Goal: Entertainment & Leisure: Consume media (video, audio)

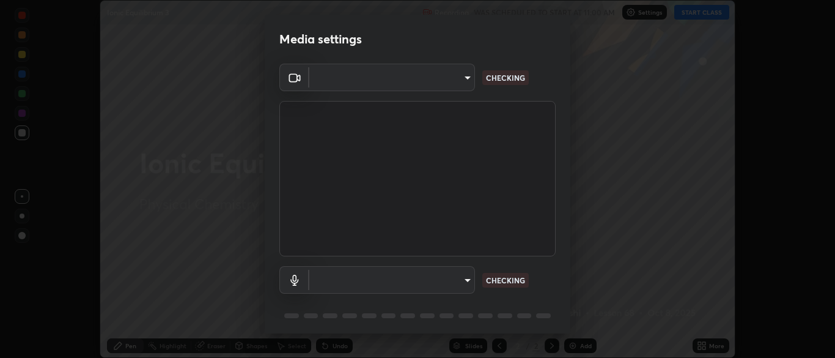
scroll to position [24, 0]
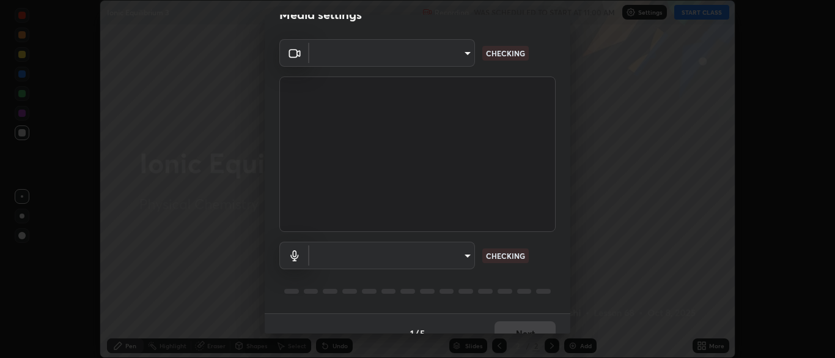
type input "34e31713075c762eaf549acf7f79ea8c82e7b285c8b1d47eb74ddb9ef0427e79"
click at [465, 255] on body "Erase all Ionic Equilibrium 3 Recording WAS SCHEDULED TO START AT 11:00 AM Sett…" at bounding box center [417, 179] width 835 height 358
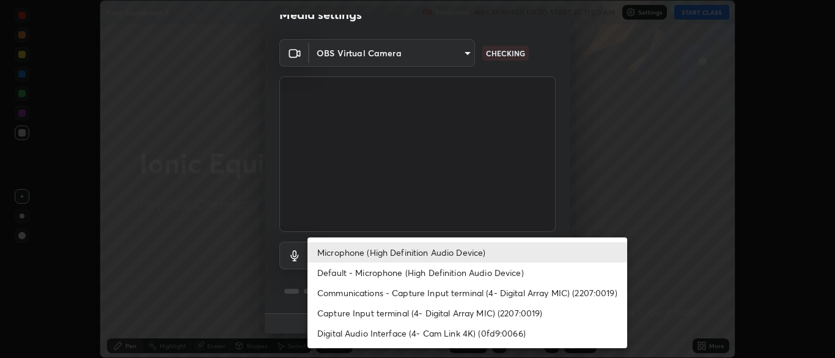
click at [402, 317] on li "Capture Input terminal (4- Digital Array MIC) (2207:0019)" at bounding box center [468, 313] width 320 height 20
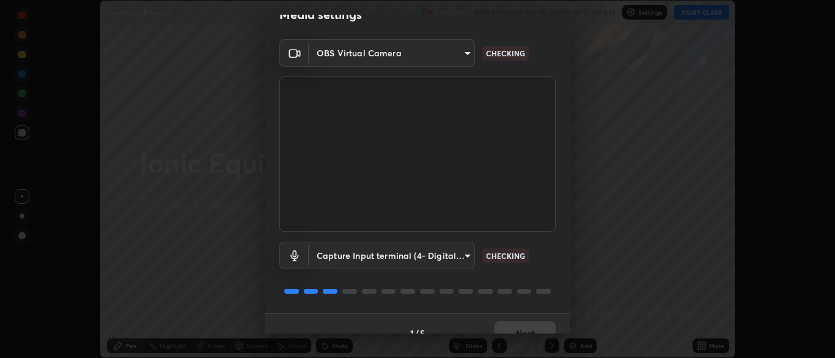
click at [465, 257] on body "Erase all Ionic Equilibrium 3 Recording WAS SCHEDULED TO START AT 11:00 AM Sett…" at bounding box center [417, 179] width 835 height 358
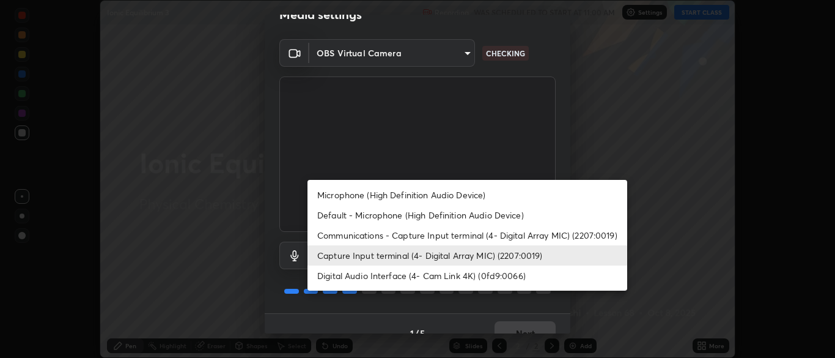
click at [380, 221] on li "Default - Microphone (High Definition Audio Device)" at bounding box center [468, 215] width 320 height 20
type input "default"
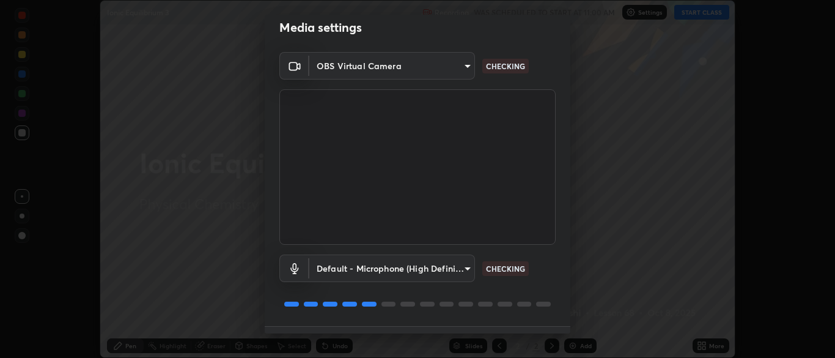
scroll to position [43, 0]
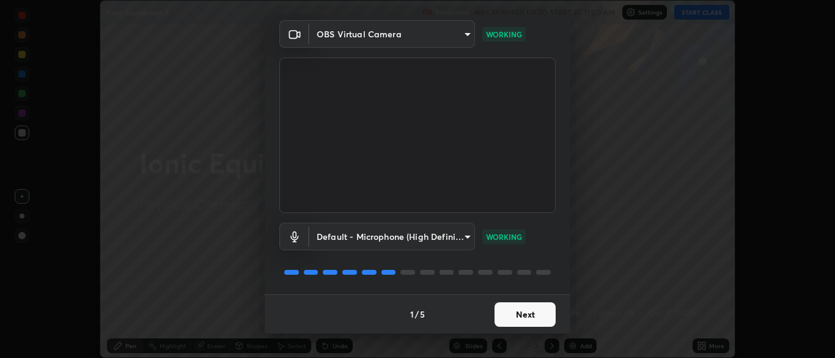
click at [520, 314] on button "Next" at bounding box center [525, 314] width 61 height 24
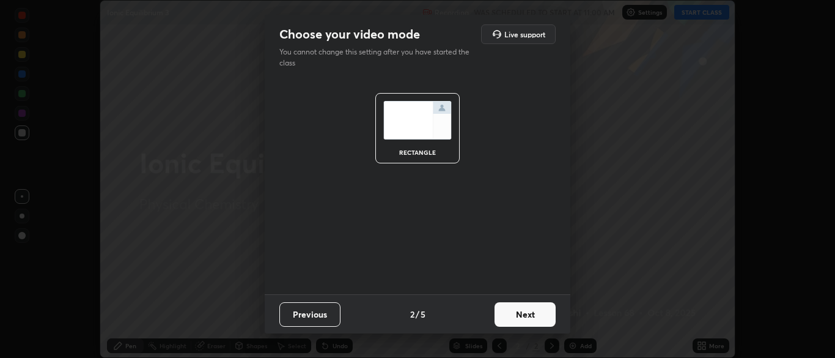
scroll to position [0, 0]
click at [520, 315] on button "Next" at bounding box center [525, 314] width 61 height 24
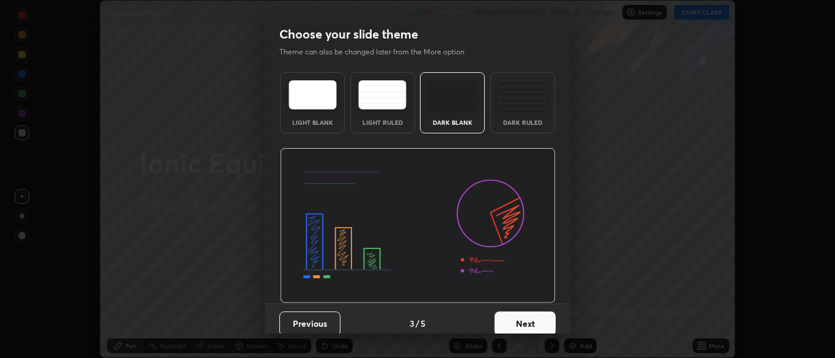
click at [520, 320] on button "Next" at bounding box center [525, 323] width 61 height 24
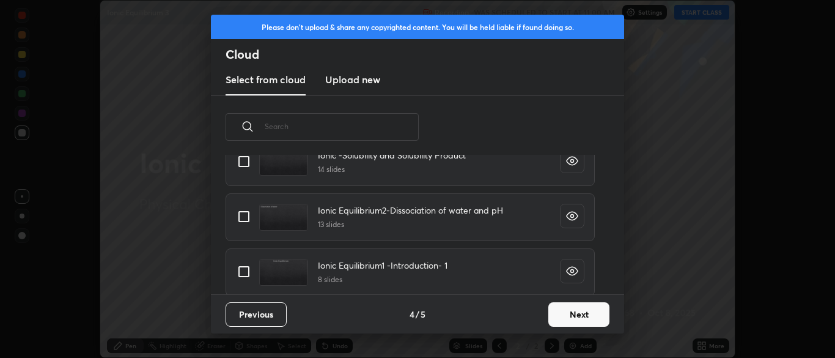
scroll to position [834, 0]
click at [243, 214] on input "grid" at bounding box center [244, 216] width 26 height 26
checkbox input "true"
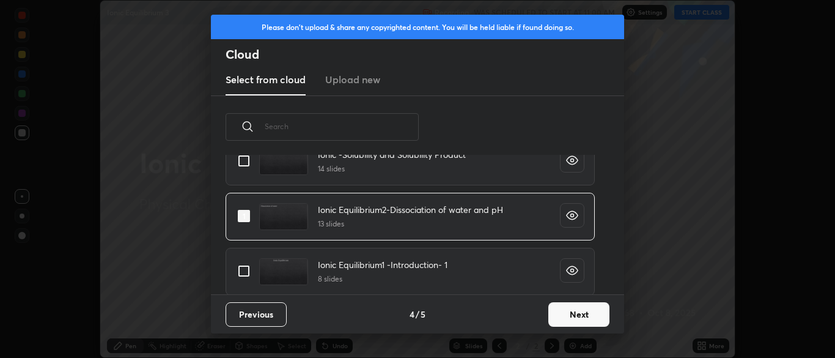
click at [568, 307] on button "Next" at bounding box center [578, 314] width 61 height 24
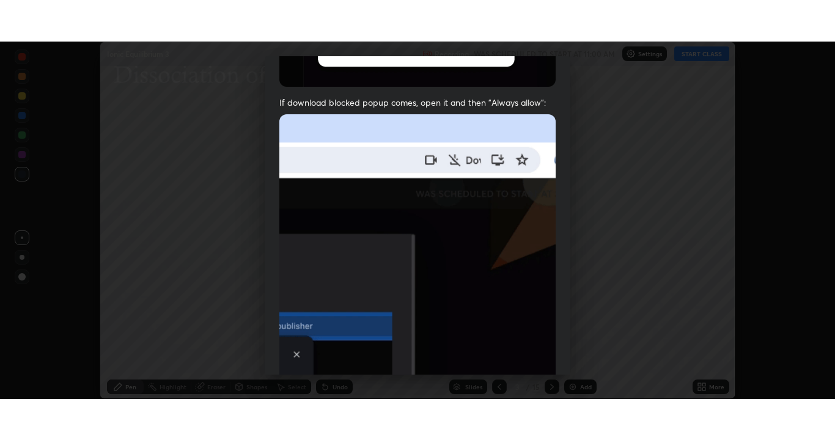
scroll to position [293, 0]
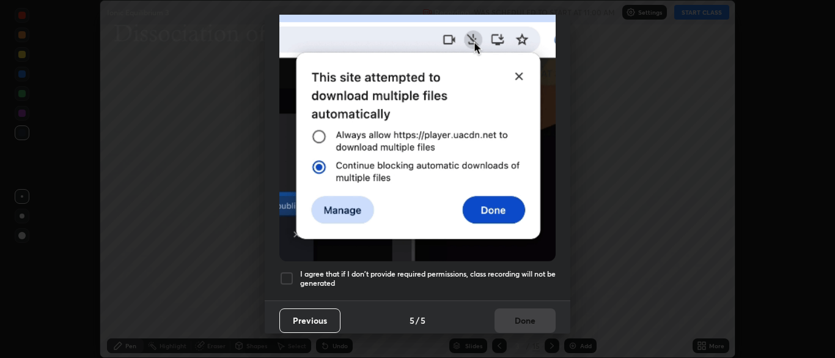
click at [288, 271] on div at bounding box center [286, 278] width 15 height 15
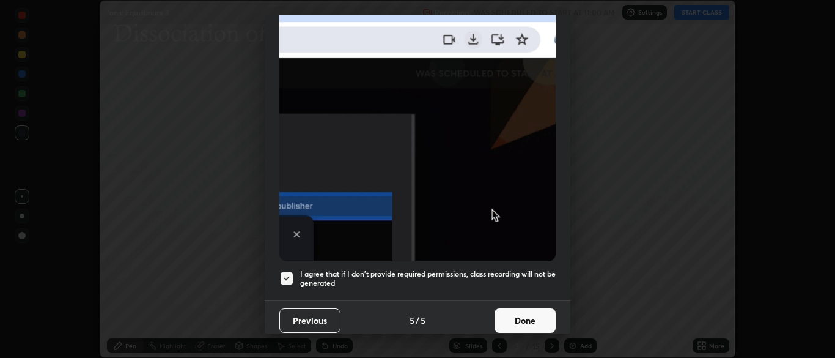
click at [515, 312] on button "Done" at bounding box center [525, 320] width 61 height 24
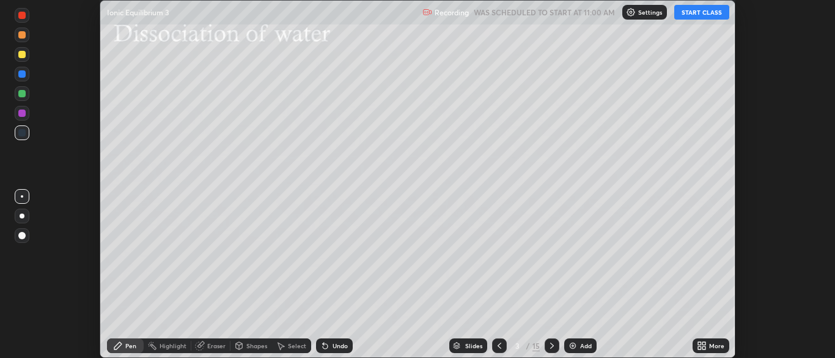
click at [701, 15] on button "START CLASS" at bounding box center [701, 12] width 55 height 15
click at [698, 345] on icon at bounding box center [702, 346] width 10 height 10
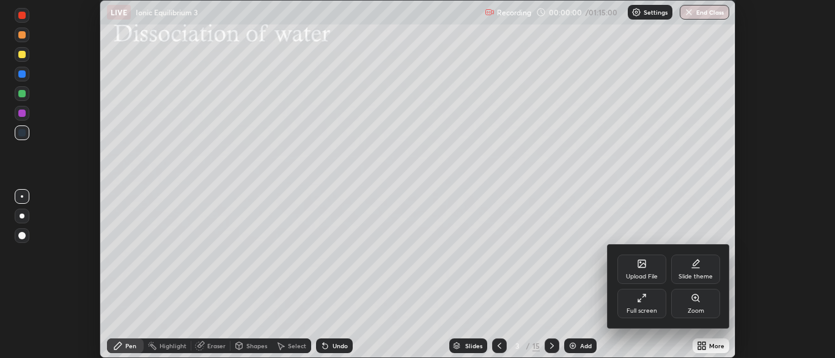
click at [637, 303] on div "Full screen" at bounding box center [642, 303] width 49 height 29
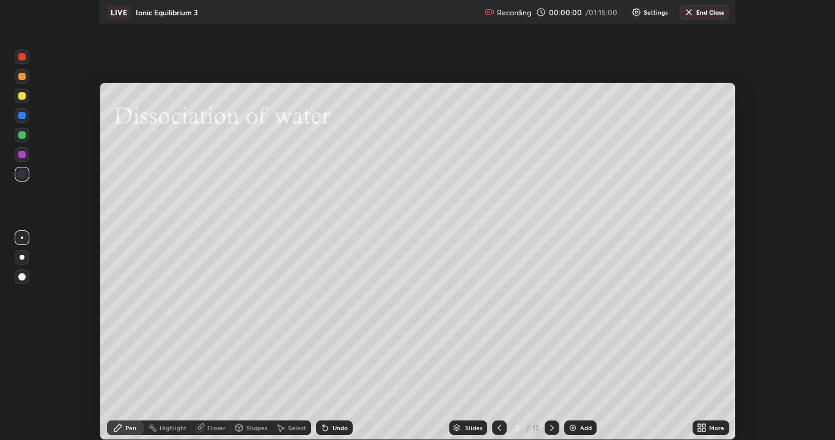
scroll to position [440, 835]
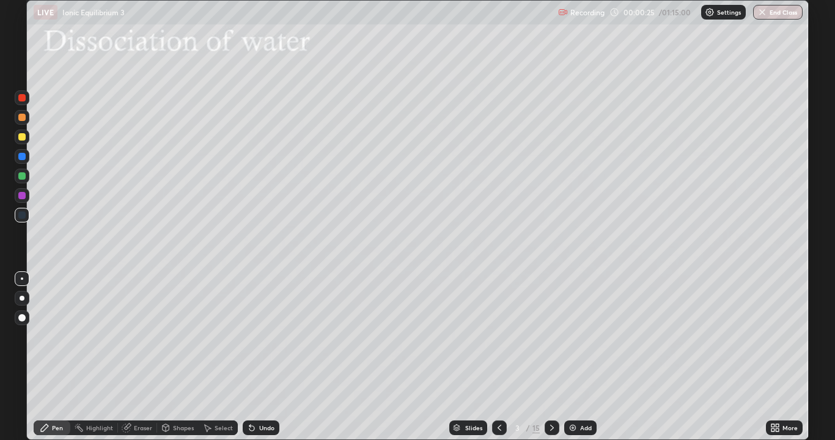
click at [551, 357] on icon at bounding box center [552, 428] width 10 height 10
click at [555, 357] on icon at bounding box center [552, 428] width 10 height 10
click at [21, 139] on div at bounding box center [21, 136] width 7 height 7
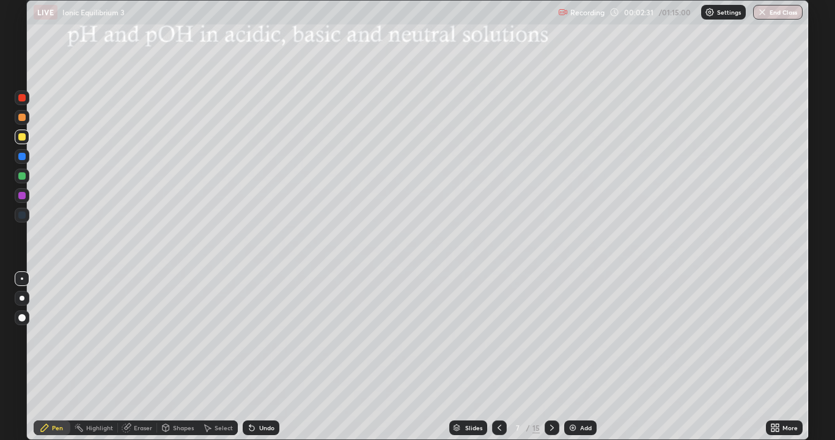
click at [135, 357] on div "Eraser" at bounding box center [143, 428] width 18 height 6
click at [57, 357] on div "Pen" at bounding box center [57, 428] width 11 height 6
click at [249, 357] on icon at bounding box center [249, 425] width 1 height 1
click at [205, 357] on icon at bounding box center [207, 428] width 10 height 10
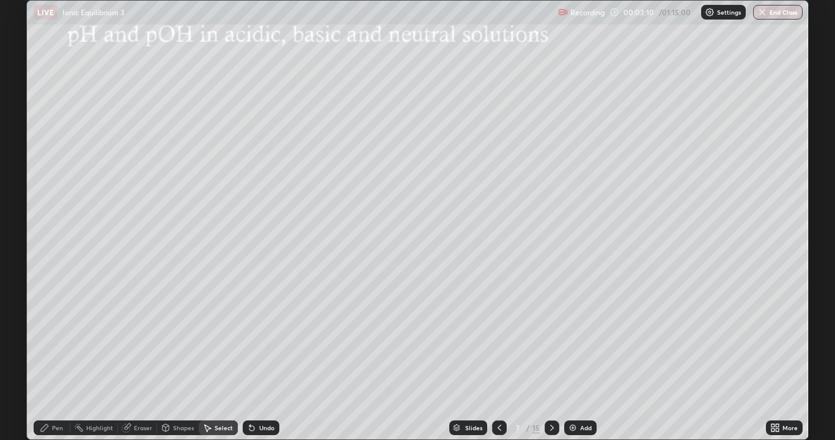
click at [176, 357] on div "Shapes" at bounding box center [183, 428] width 21 height 6
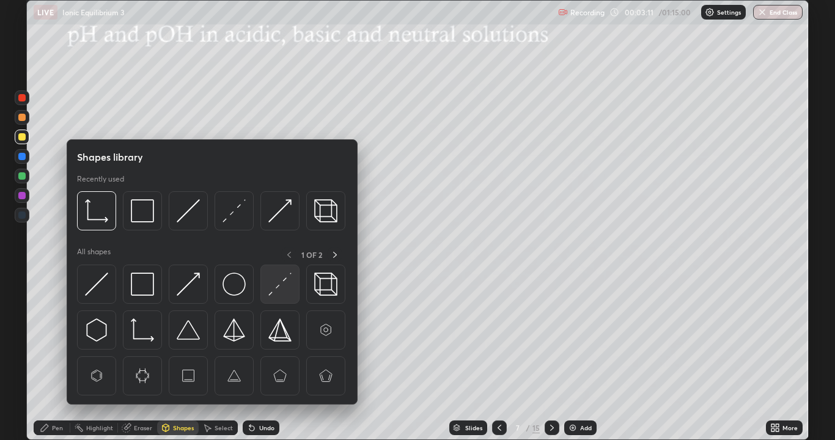
click at [277, 294] on img at bounding box center [279, 284] width 23 height 23
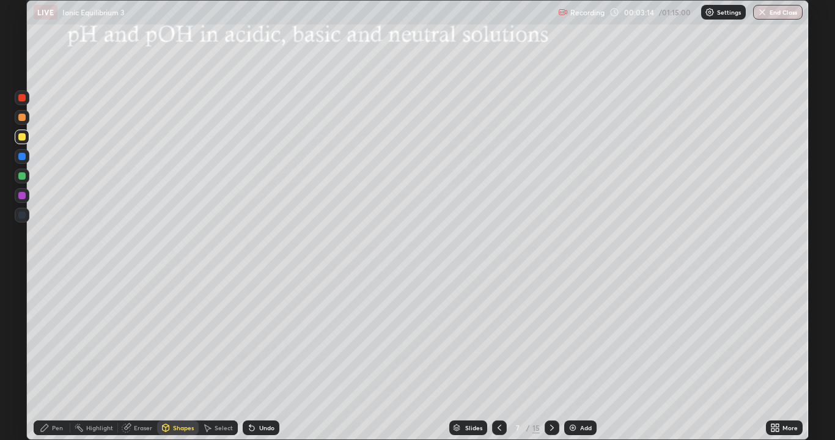
click at [59, 357] on div "Pen" at bounding box center [52, 428] width 37 height 15
click at [259, 357] on div "Undo" at bounding box center [266, 428] width 15 height 6
click at [257, 357] on div "Undo" at bounding box center [261, 428] width 37 height 15
click at [182, 357] on div "Shapes" at bounding box center [183, 428] width 21 height 6
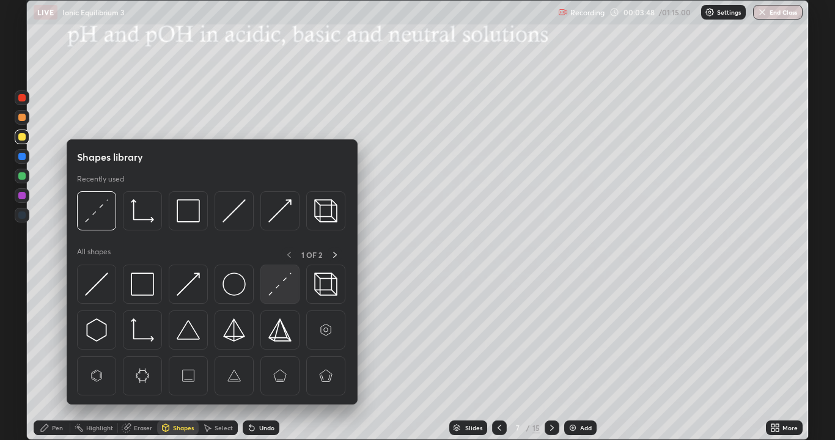
click at [284, 292] on img at bounding box center [279, 284] width 23 height 23
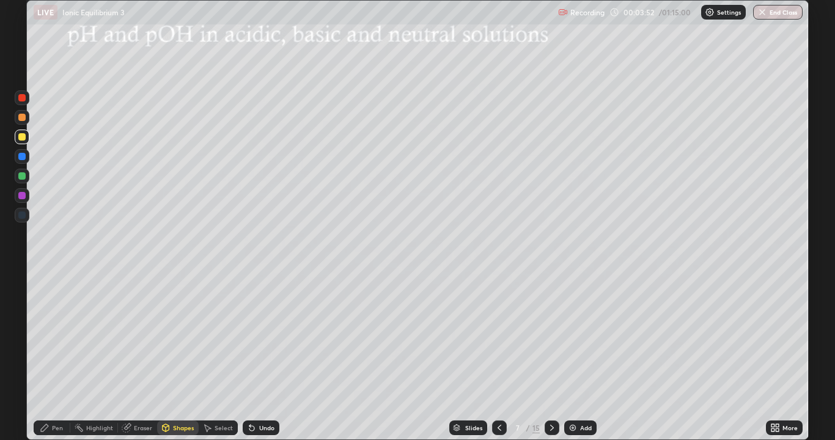
click at [61, 357] on div "Pen" at bounding box center [57, 428] width 11 height 6
click at [24, 177] on div at bounding box center [21, 175] width 7 height 7
click at [551, 357] on icon at bounding box center [552, 428] width 10 height 10
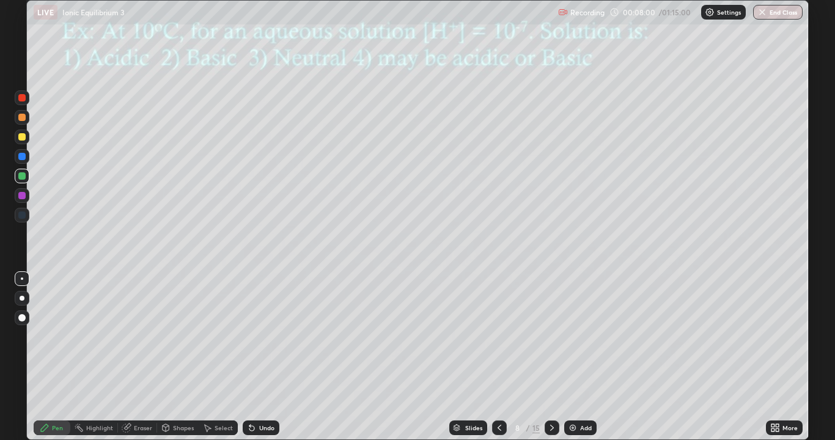
click at [551, 357] on icon at bounding box center [552, 428] width 10 height 10
click at [23, 136] on div at bounding box center [21, 136] width 7 height 7
click at [498, 357] on icon at bounding box center [500, 428] width 10 height 10
click at [492, 357] on div at bounding box center [499, 428] width 15 height 24
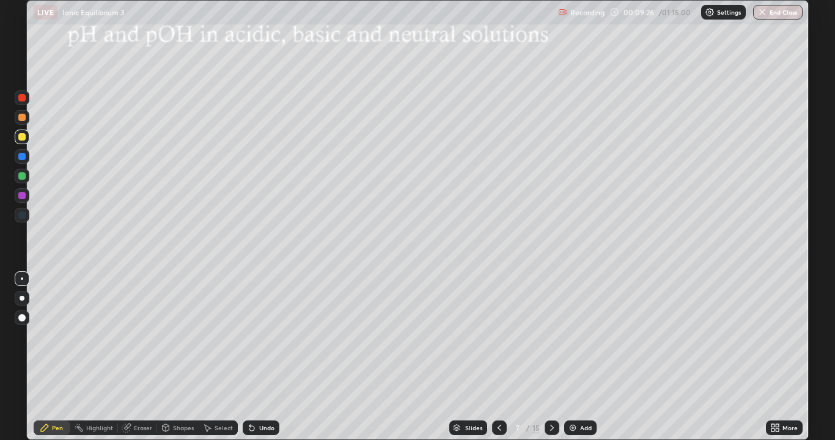
click at [551, 357] on icon at bounding box center [552, 428] width 10 height 10
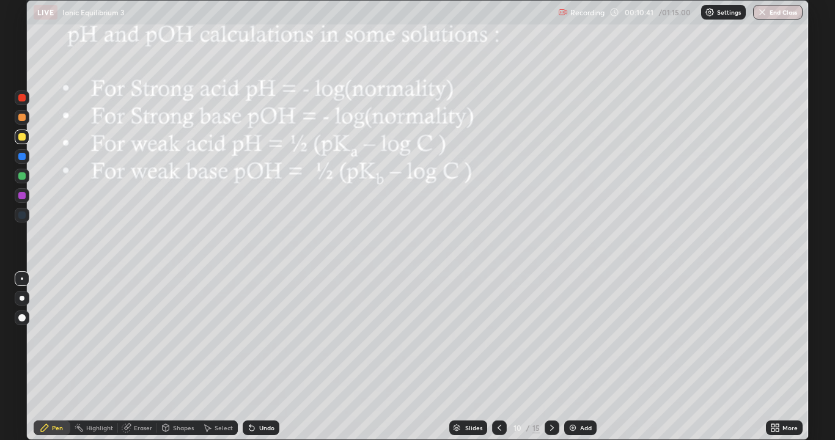
click at [24, 179] on div at bounding box center [22, 176] width 15 height 15
click at [249, 357] on icon at bounding box center [249, 425] width 1 height 1
click at [251, 357] on icon at bounding box center [251, 428] width 5 height 5
click at [28, 140] on div at bounding box center [22, 137] width 15 height 15
click at [551, 357] on icon at bounding box center [552, 428] width 10 height 10
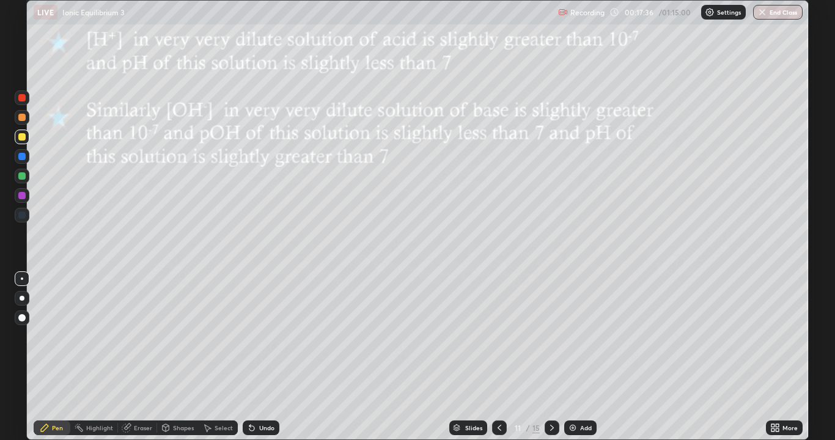
click at [552, 357] on icon at bounding box center [552, 428] width 4 height 6
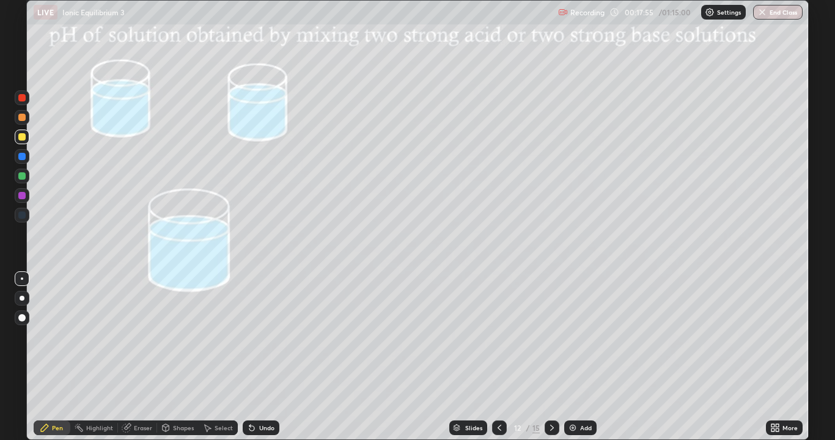
click at [21, 139] on div at bounding box center [21, 136] width 7 height 7
click at [254, 357] on icon at bounding box center [252, 428] width 10 height 10
click at [250, 357] on icon at bounding box center [251, 428] width 5 height 5
click at [173, 357] on div "Shapes" at bounding box center [183, 428] width 21 height 6
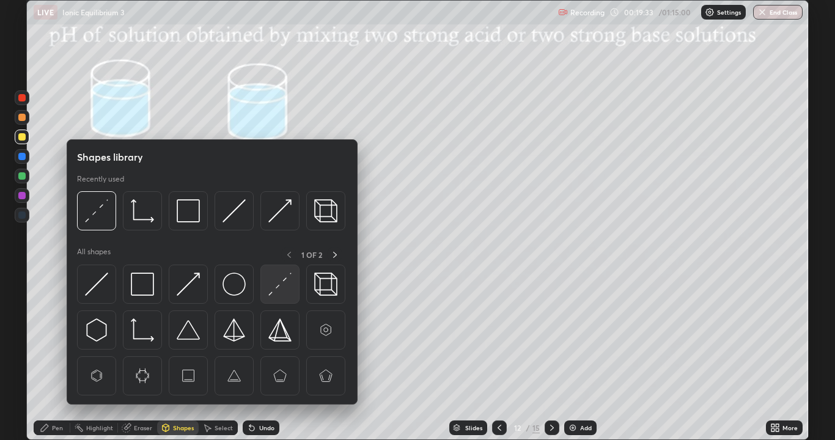
click at [271, 290] on img at bounding box center [279, 284] width 23 height 23
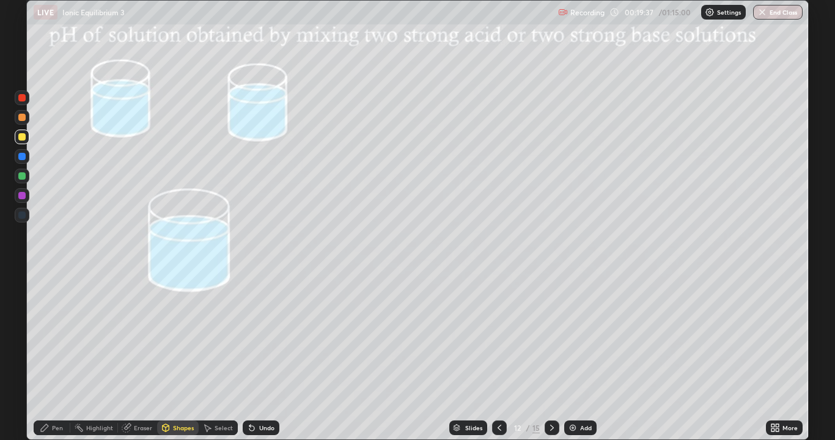
click at [60, 357] on div "Pen" at bounding box center [57, 428] width 11 height 6
click at [551, 357] on icon at bounding box center [552, 428] width 10 height 10
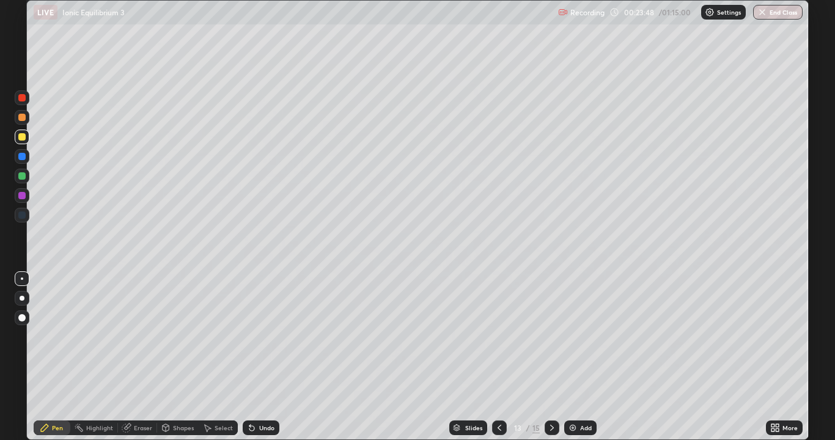
click at [551, 357] on icon at bounding box center [552, 428] width 10 height 10
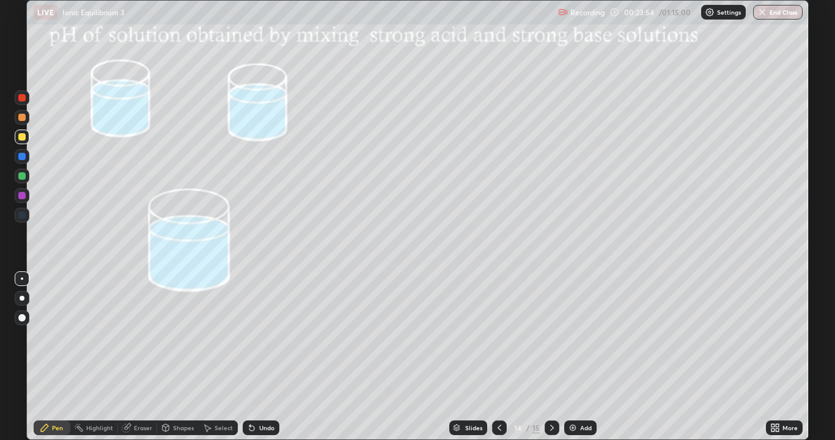
click at [498, 357] on icon at bounding box center [500, 428] width 10 height 10
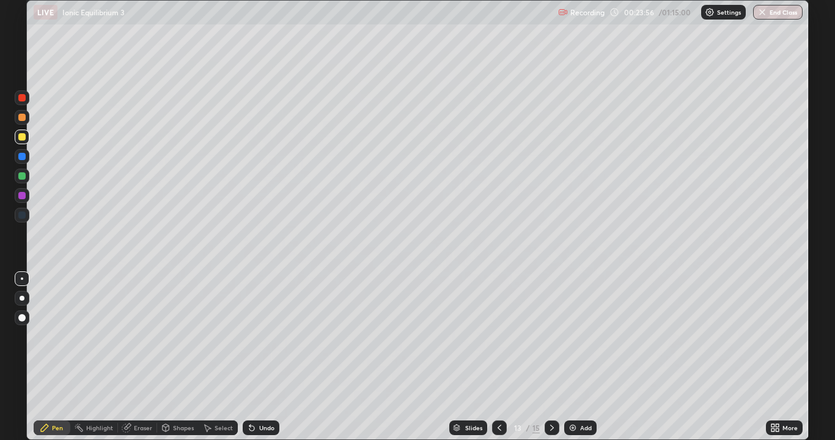
click at [25, 139] on div at bounding box center [22, 137] width 15 height 15
click at [257, 357] on div "Undo" at bounding box center [261, 428] width 37 height 15
click at [256, 357] on div "Undo" at bounding box center [261, 428] width 37 height 15
click at [23, 158] on div at bounding box center [21, 156] width 7 height 7
click at [21, 138] on div at bounding box center [21, 136] width 7 height 7
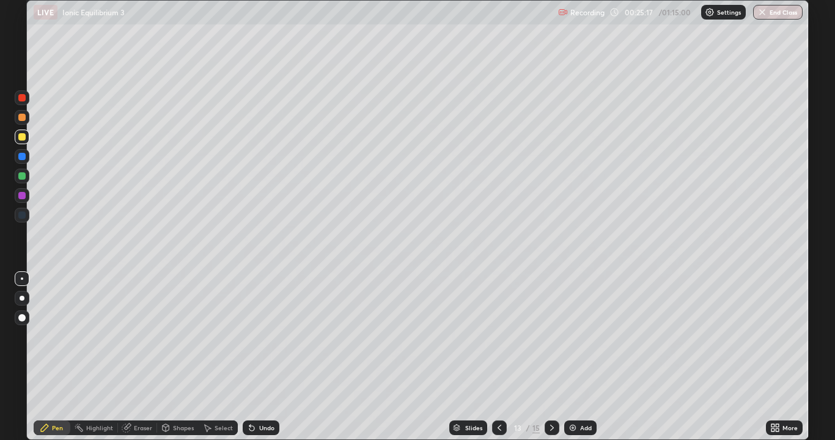
click at [550, 357] on icon at bounding box center [552, 428] width 10 height 10
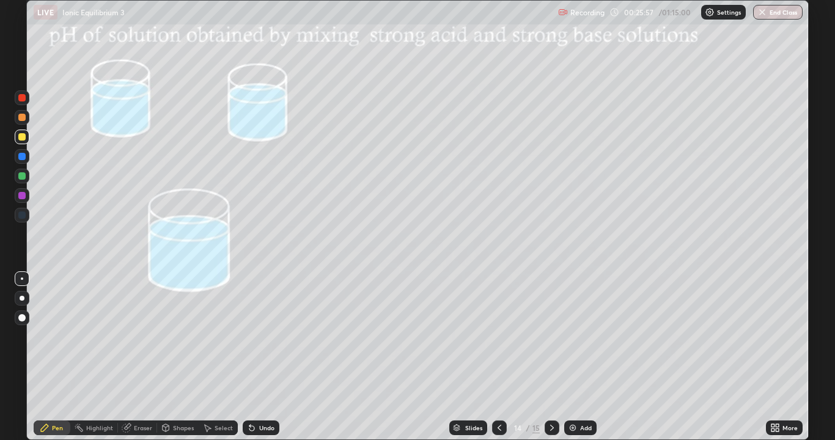
click at [27, 138] on div at bounding box center [22, 137] width 15 height 15
click at [169, 357] on icon at bounding box center [166, 428] width 10 height 10
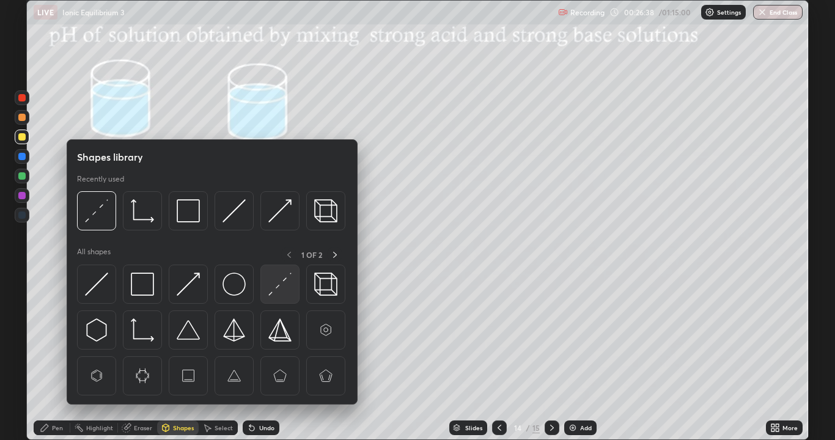
click at [267, 291] on div at bounding box center [279, 284] width 39 height 39
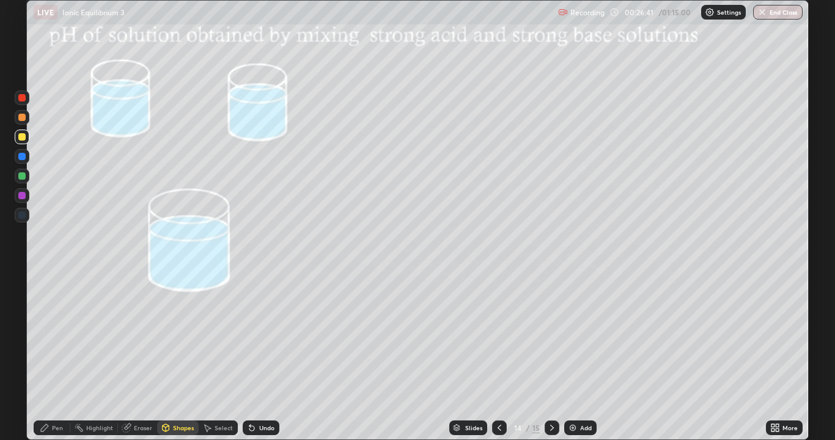
click at [58, 357] on div "Pen" at bounding box center [52, 428] width 37 height 15
click at [22, 138] on div at bounding box center [21, 136] width 7 height 7
click at [552, 357] on icon at bounding box center [552, 428] width 4 height 6
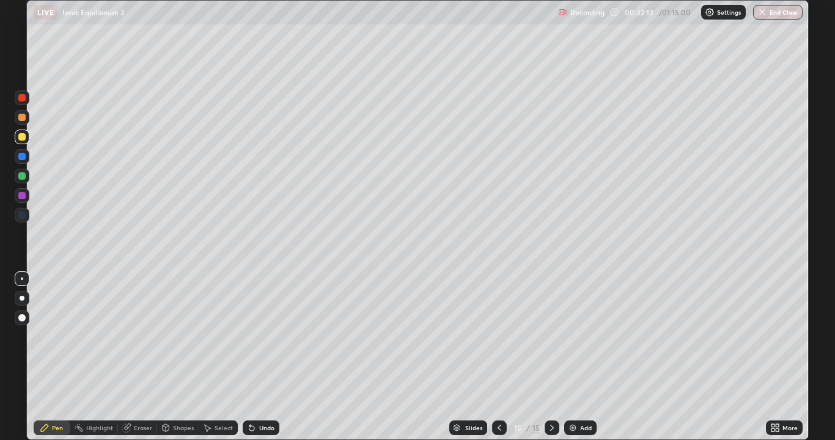
click at [500, 357] on icon at bounding box center [500, 428] width 10 height 10
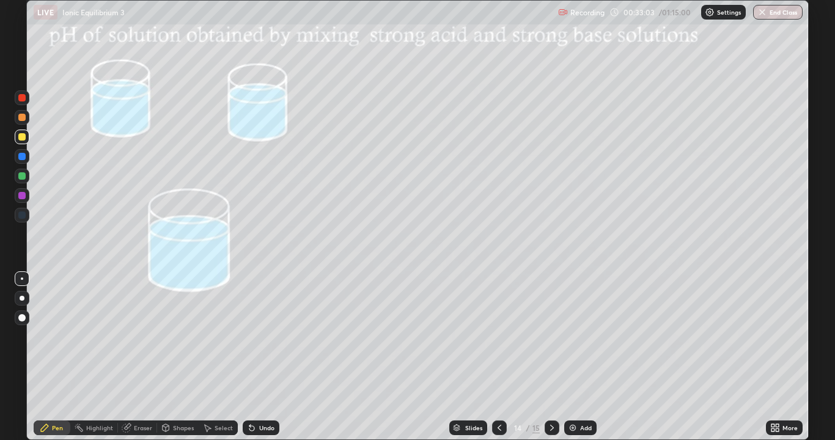
click at [556, 357] on div at bounding box center [552, 428] width 15 height 15
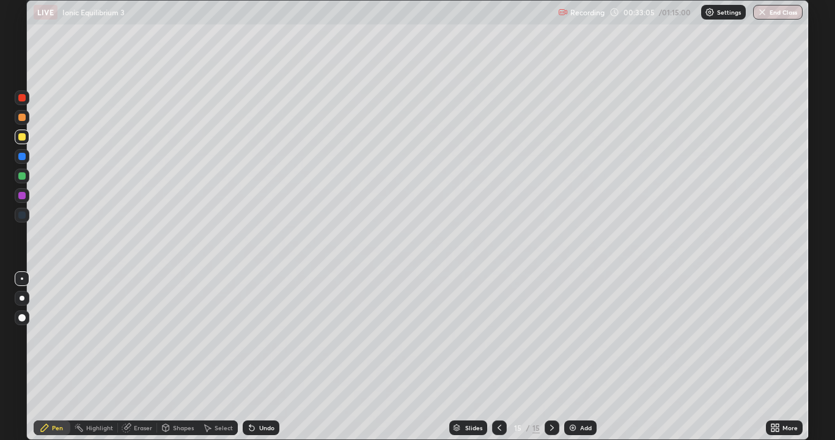
click at [573, 357] on img at bounding box center [573, 428] width 10 height 10
click at [503, 357] on icon at bounding box center [500, 428] width 10 height 10
click at [24, 138] on div at bounding box center [21, 136] width 7 height 7
click at [250, 357] on icon at bounding box center [251, 428] width 5 height 5
click at [254, 357] on div "Undo" at bounding box center [261, 428] width 37 height 15
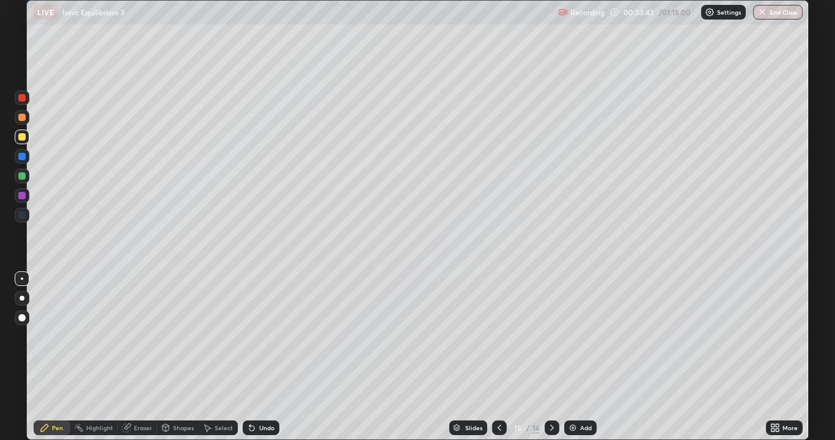
click at [253, 357] on icon at bounding box center [252, 428] width 10 height 10
click at [268, 357] on div "Undo" at bounding box center [266, 428] width 15 height 6
click at [22, 138] on div at bounding box center [21, 136] width 7 height 7
click at [21, 119] on div at bounding box center [21, 117] width 7 height 7
click at [776, 357] on icon at bounding box center [777, 425] width 3 height 3
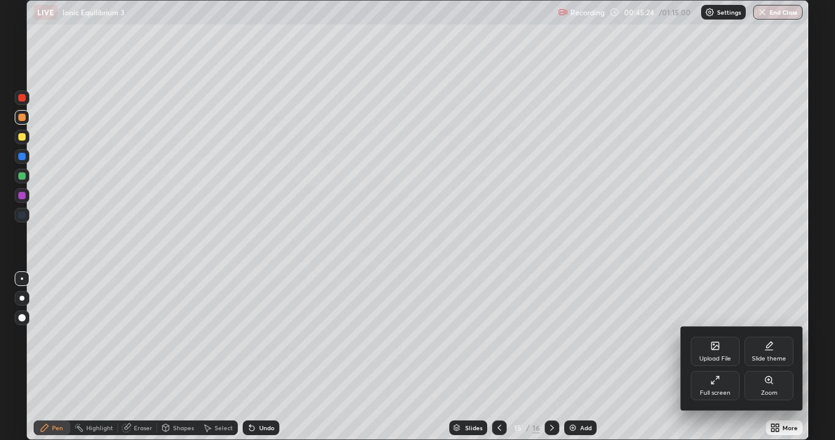
click at [729, 352] on div "Upload File" at bounding box center [715, 351] width 49 height 29
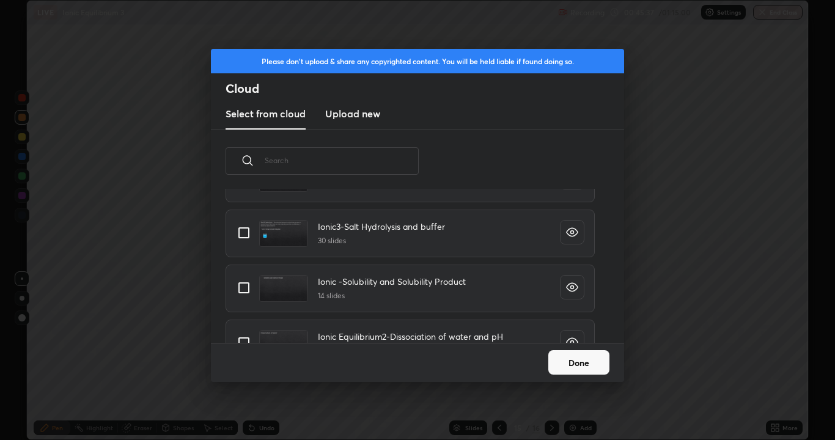
scroll to position [744, 0]
click at [246, 231] on input "grid" at bounding box center [244, 233] width 26 height 26
checkbox input "true"
click at [580, 357] on button "Done" at bounding box center [578, 362] width 61 height 24
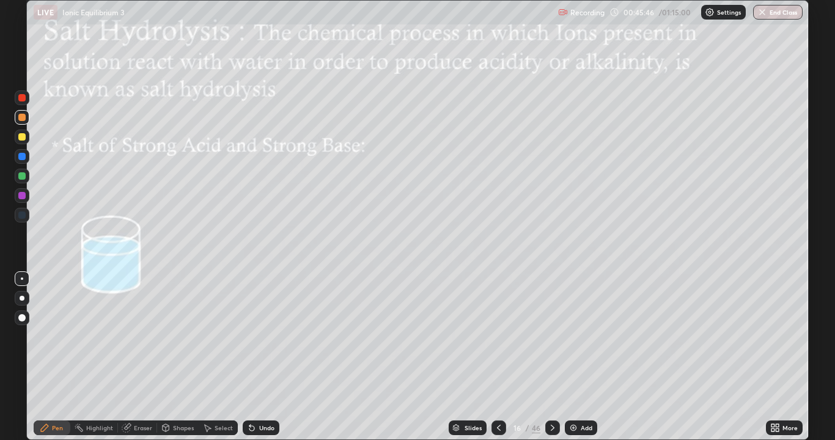
click at [498, 357] on icon at bounding box center [499, 428] width 10 height 10
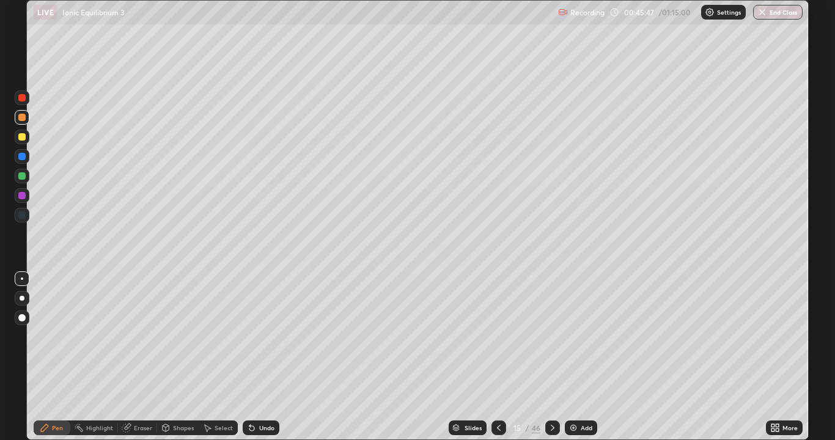
click at [572, 357] on img at bounding box center [574, 428] width 10 height 10
click at [22, 215] on div at bounding box center [21, 215] width 7 height 7
click at [571, 357] on img at bounding box center [573, 428] width 10 height 10
click at [23, 218] on div at bounding box center [21, 215] width 7 height 7
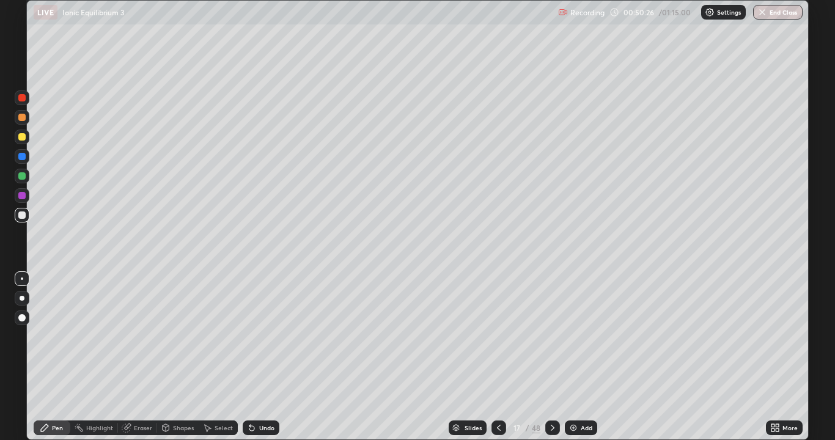
click at [215, 357] on div "Select" at bounding box center [224, 428] width 18 height 6
click at [149, 357] on div "Eraser" at bounding box center [143, 428] width 18 height 6
click at [59, 357] on div "Pen" at bounding box center [52, 428] width 37 height 15
click at [777, 357] on icon at bounding box center [777, 430] width 3 height 3
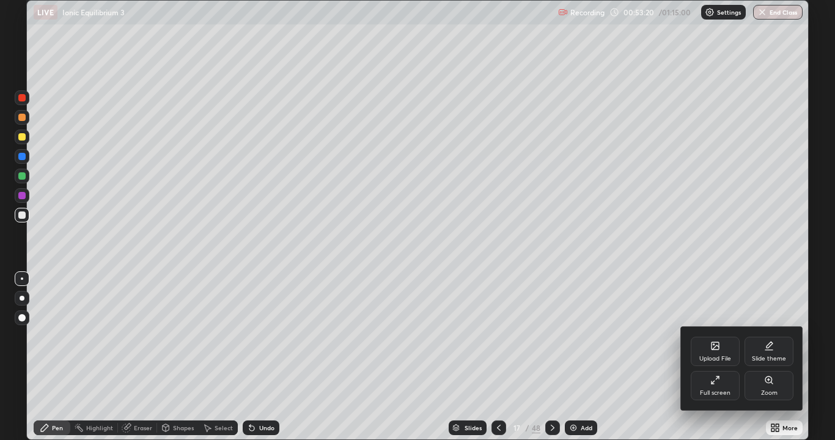
click at [720, 352] on div "Upload File" at bounding box center [715, 351] width 49 height 29
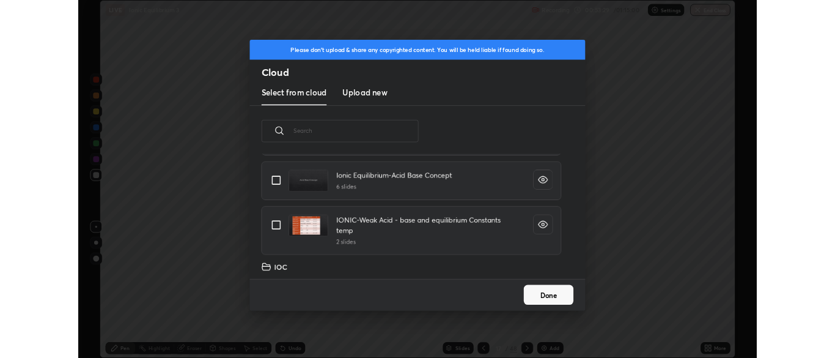
scroll to position [970, 0]
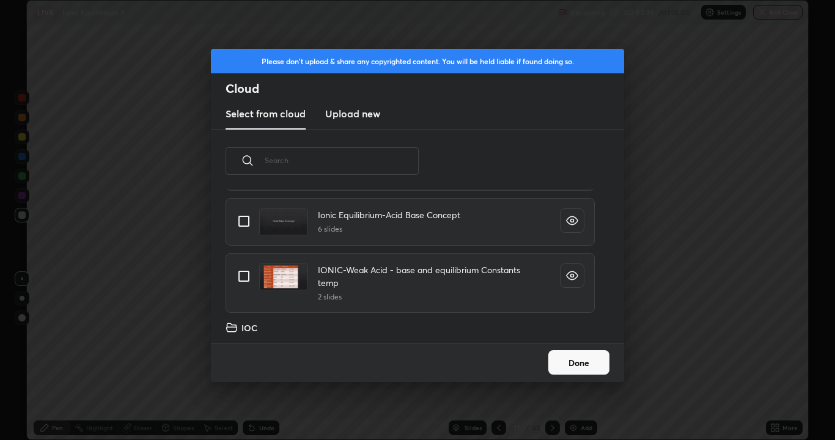
click at [248, 277] on input "grid" at bounding box center [244, 277] width 26 height 26
checkbox input "true"
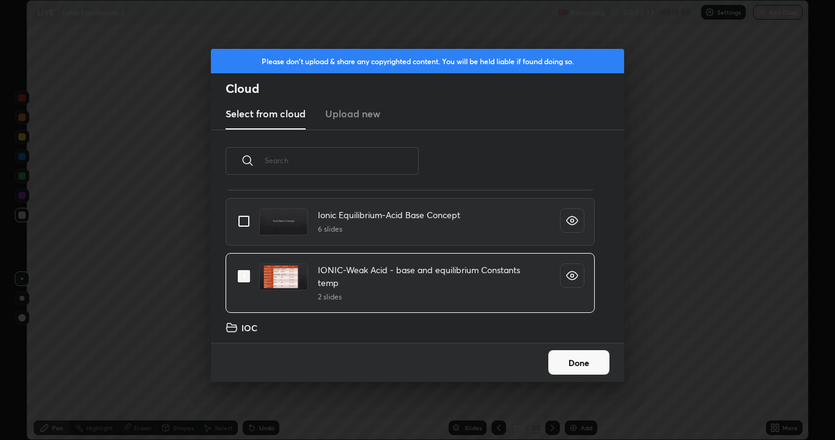
click at [572, 357] on button "Done" at bounding box center [578, 362] width 61 height 24
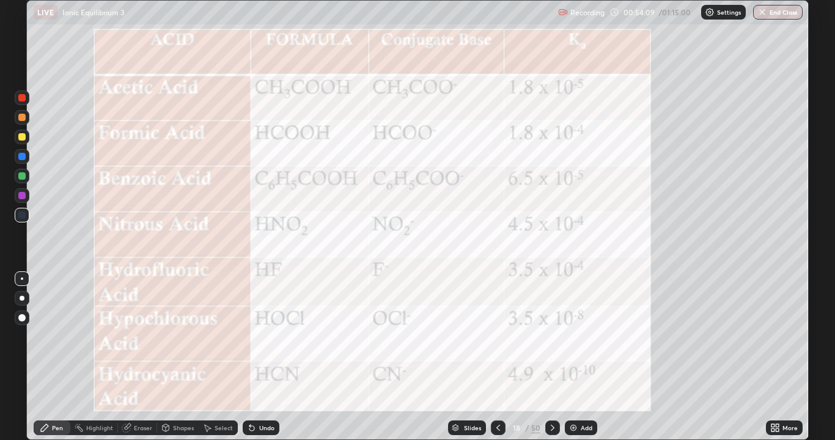
click at [552, 357] on icon at bounding box center [553, 428] width 10 height 10
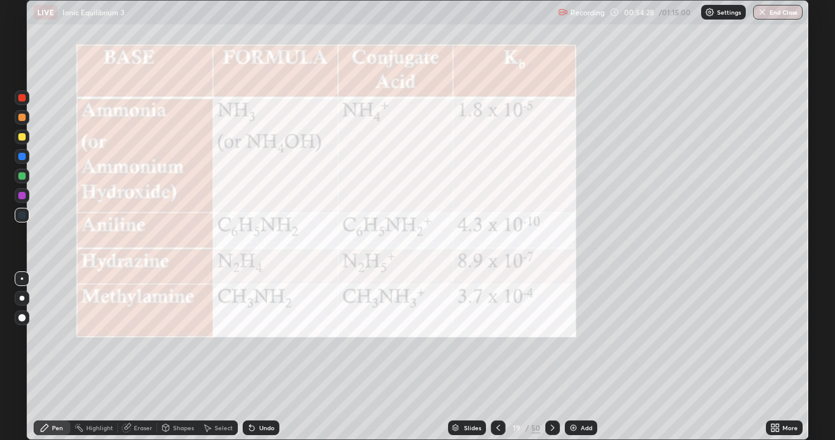
click at [552, 357] on icon at bounding box center [553, 428] width 10 height 10
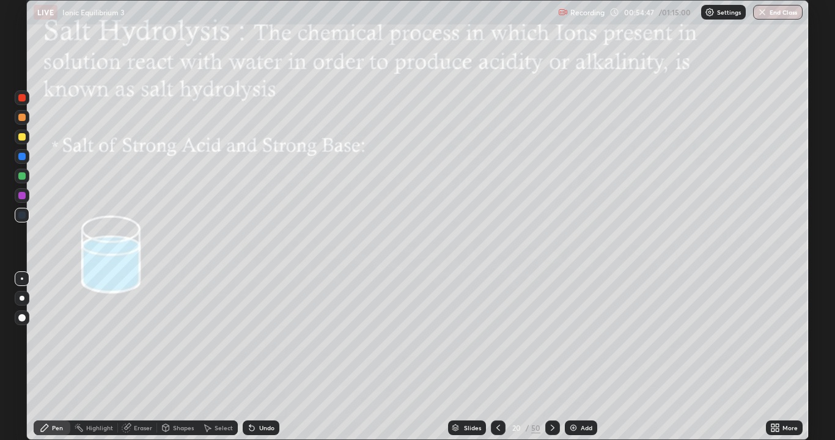
click at [497, 357] on icon at bounding box center [499, 428] width 4 height 6
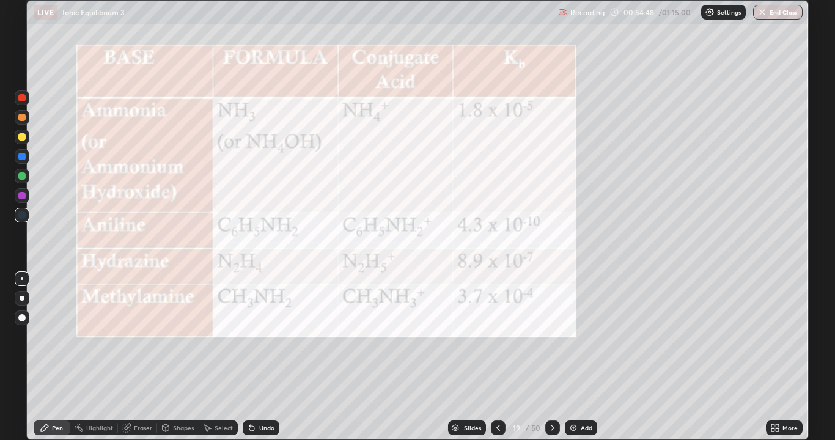
click at [575, 357] on img at bounding box center [574, 428] width 10 height 10
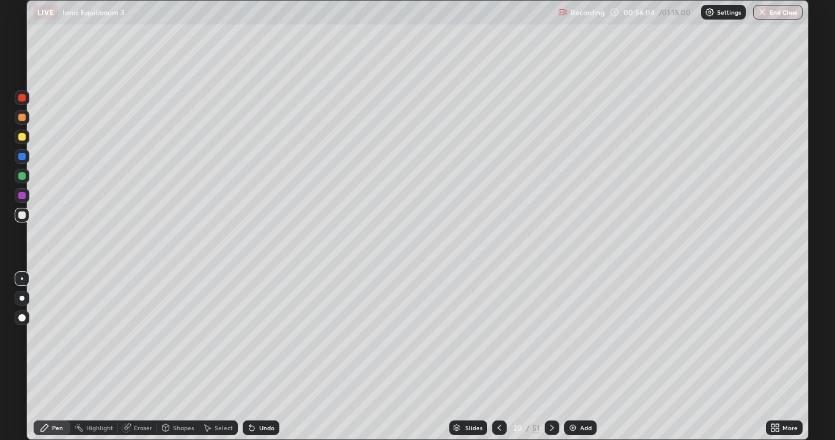
click at [24, 217] on div at bounding box center [21, 215] width 7 height 7
click at [259, 357] on div "Undo" at bounding box center [266, 428] width 15 height 6
click at [256, 357] on div "Undo" at bounding box center [261, 428] width 37 height 15
click at [249, 357] on icon at bounding box center [249, 425] width 1 height 1
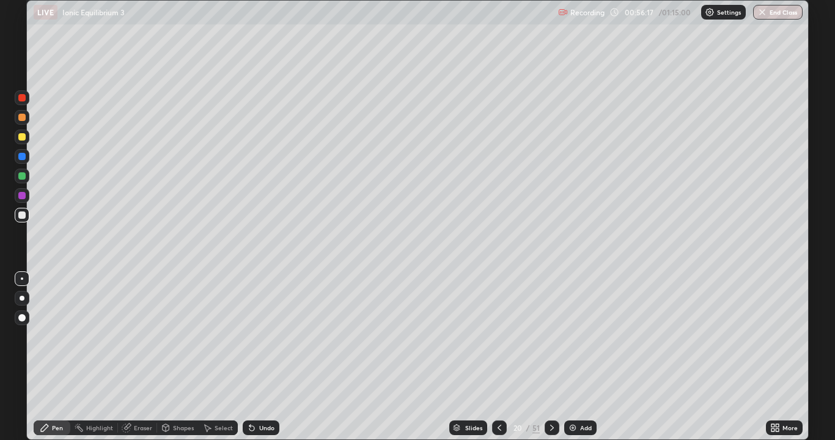
click at [250, 357] on icon at bounding box center [251, 428] width 5 height 5
click at [249, 357] on icon at bounding box center [249, 425] width 1 height 1
click at [249, 357] on icon at bounding box center [251, 428] width 5 height 5
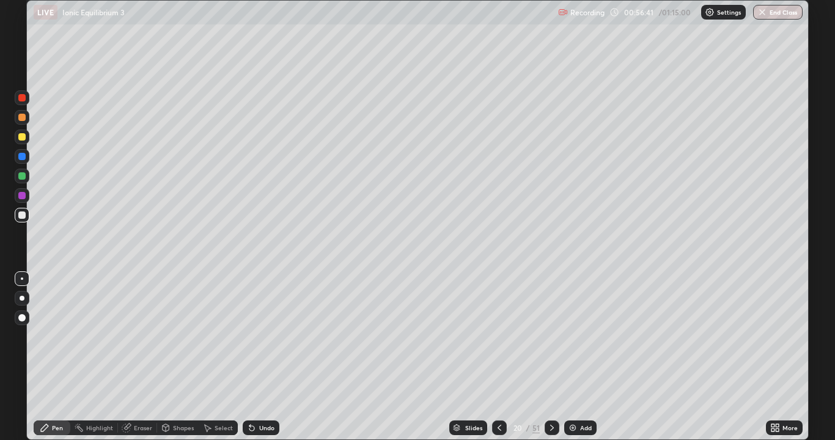
click at [254, 357] on icon at bounding box center [252, 428] width 10 height 10
click at [254, 357] on div "Undo" at bounding box center [261, 428] width 37 height 15
click at [255, 357] on div "Undo" at bounding box center [261, 428] width 37 height 15
click at [251, 357] on div "Undo" at bounding box center [261, 428] width 37 height 15
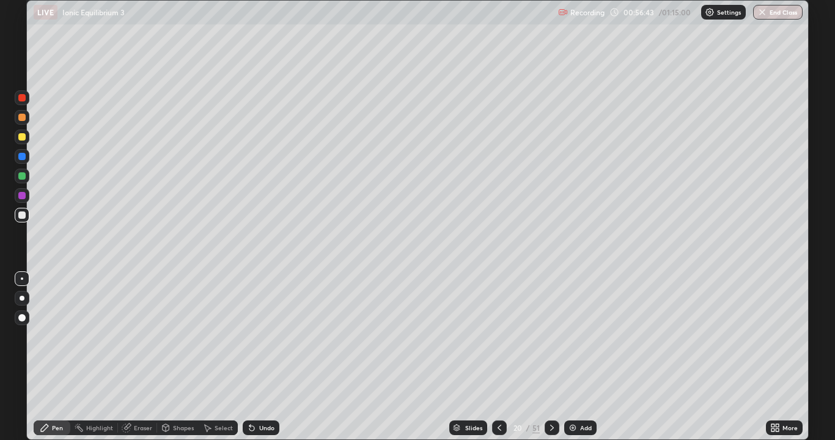
click at [253, 357] on div "Undo" at bounding box center [261, 428] width 37 height 15
click at [215, 357] on div "Select" at bounding box center [224, 428] width 18 height 6
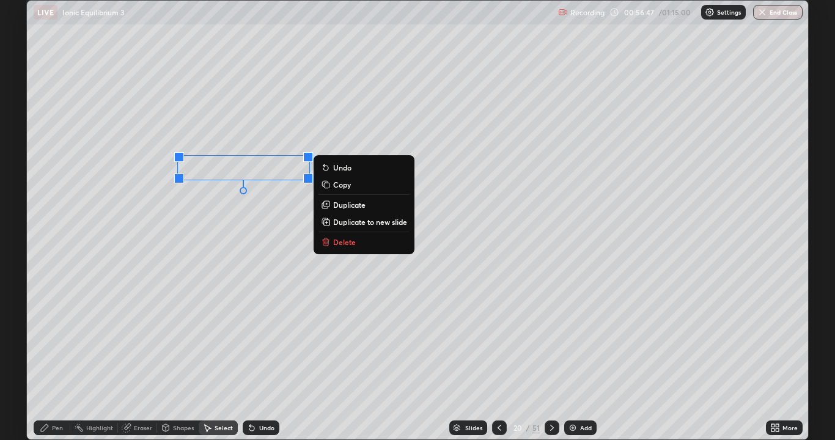
click at [333, 243] on button "Delete" at bounding box center [364, 242] width 91 height 15
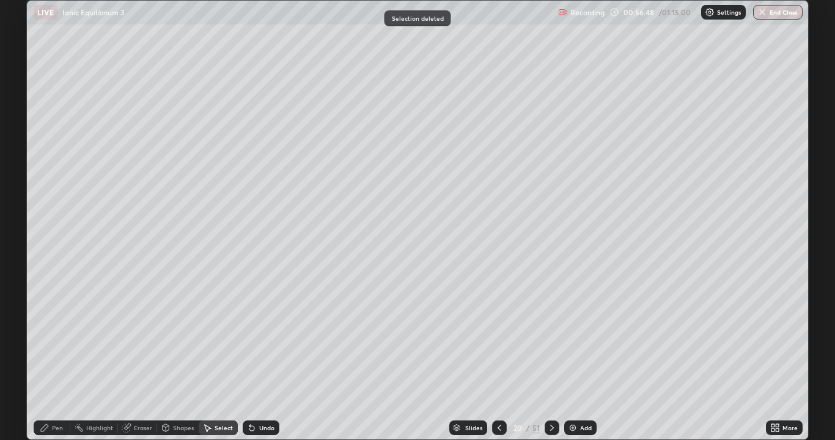
click at [62, 357] on div "Pen" at bounding box center [57, 428] width 11 height 6
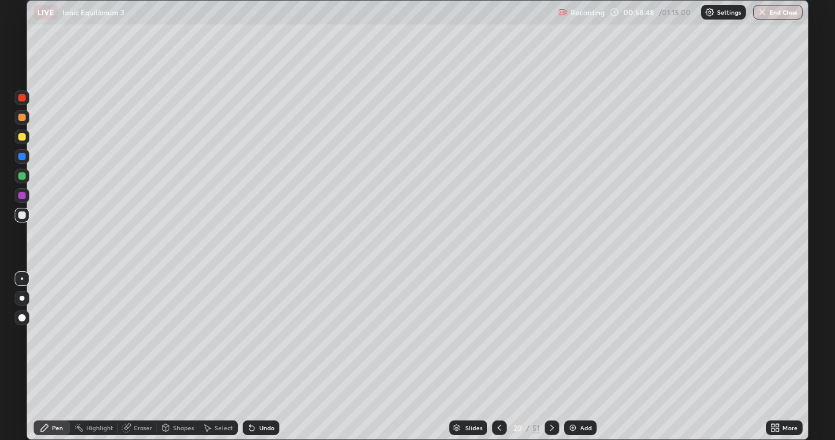
click at [254, 357] on icon at bounding box center [252, 428] width 10 height 10
click at [253, 357] on icon at bounding box center [251, 428] width 5 height 5
click at [251, 357] on icon at bounding box center [252, 428] width 10 height 10
click at [250, 357] on icon at bounding box center [251, 428] width 5 height 5
click at [557, 357] on div at bounding box center [552, 428] width 15 height 15
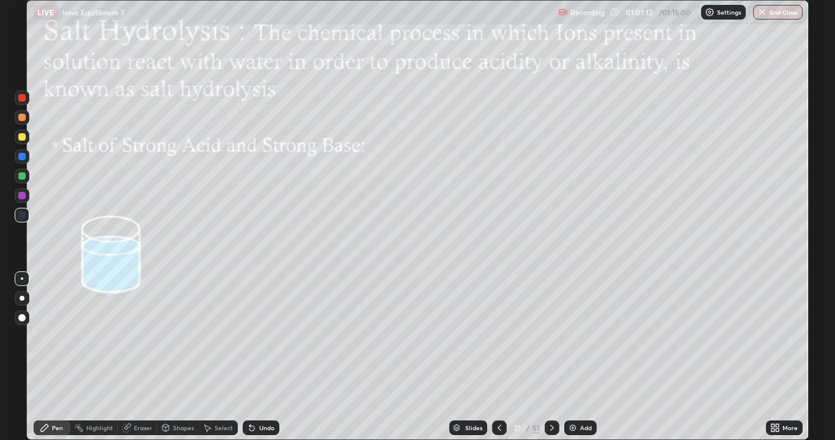
click at [249, 357] on icon at bounding box center [249, 425] width 1 height 1
click at [22, 138] on div at bounding box center [21, 136] width 7 height 7
click at [556, 357] on div at bounding box center [552, 428] width 15 height 15
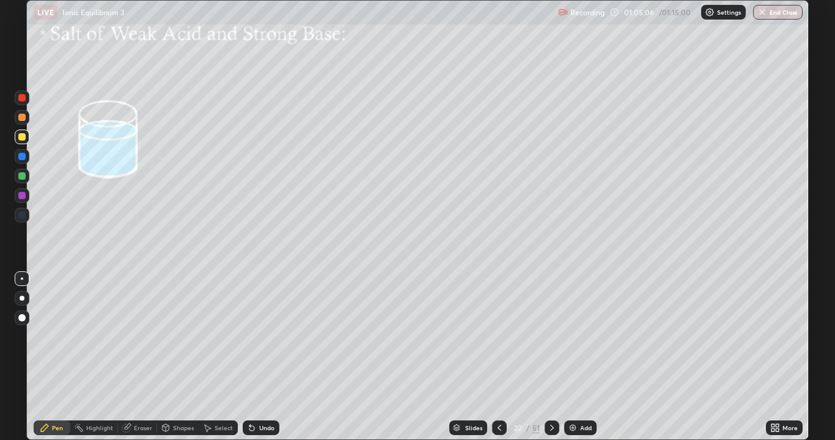
click at [20, 136] on div at bounding box center [21, 136] width 7 height 7
click at [25, 196] on div at bounding box center [21, 195] width 7 height 7
click at [25, 138] on div at bounding box center [21, 136] width 7 height 7
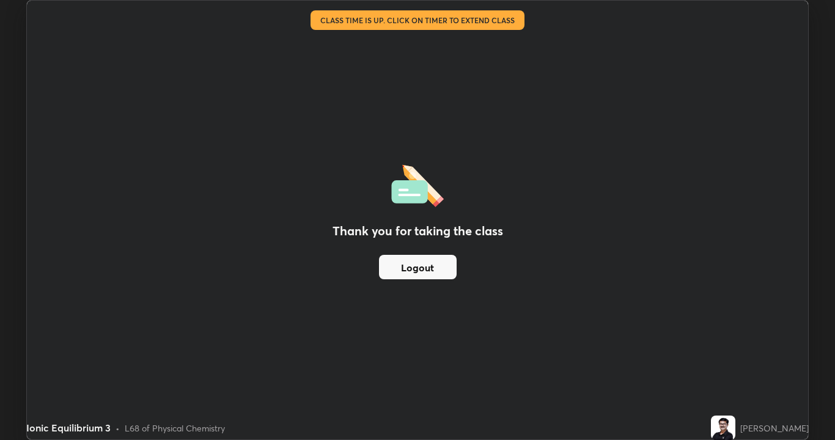
click at [722, 357] on div "Thank you for taking the class Logout" at bounding box center [417, 220] width 781 height 439
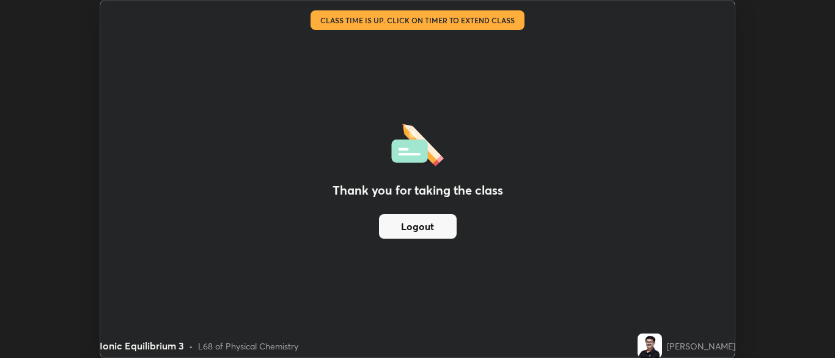
scroll to position [60789, 60311]
